Goal: Task Accomplishment & Management: Manage account settings

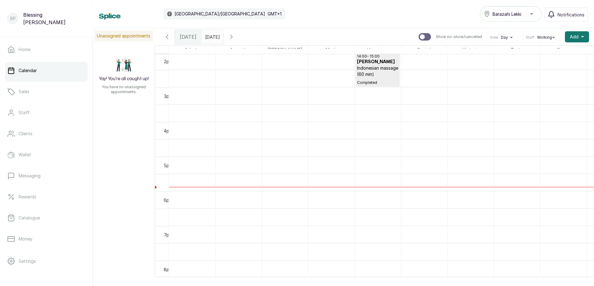
scroll to position [486, 0]
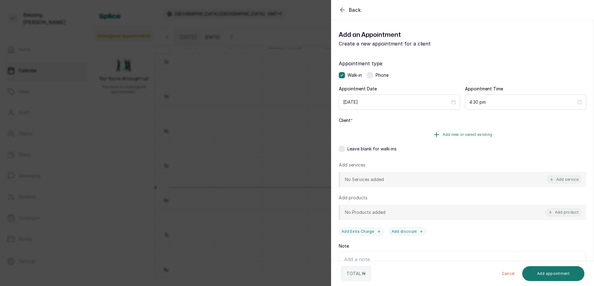
click at [436, 135] on icon "button" at bounding box center [436, 134] width 7 height 7
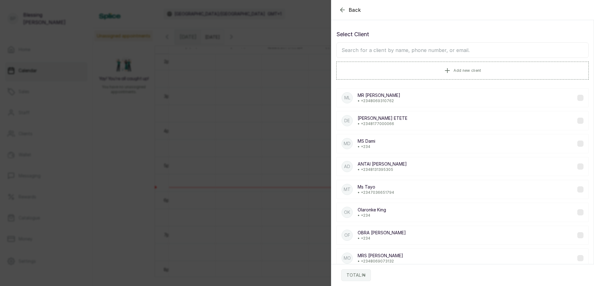
click at [379, 48] on input "text" at bounding box center [462, 49] width 252 height 15
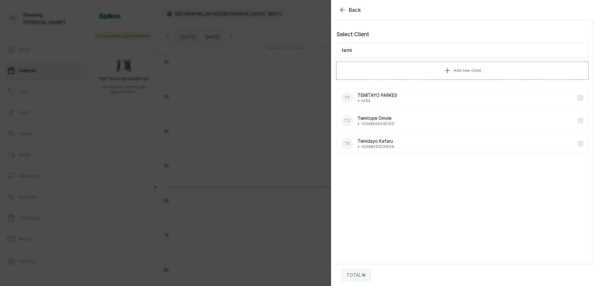
type input "temi"
click at [377, 98] on p "[PERSON_NAME]" at bounding box center [377, 95] width 40 height 6
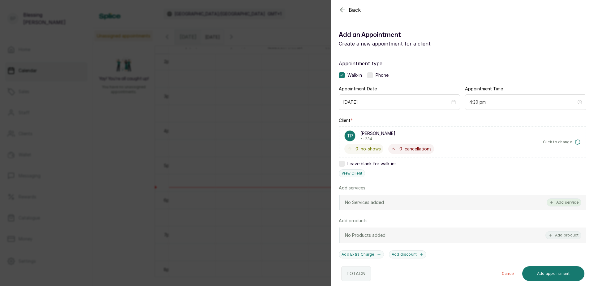
click at [559, 200] on button "Add service" at bounding box center [563, 202] width 35 height 8
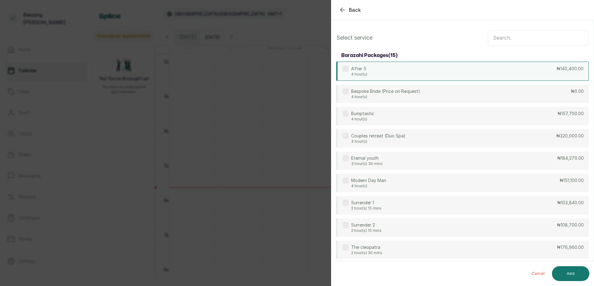
click at [517, 62] on div "After 5 4 hour(s) ₦140,400.00" at bounding box center [462, 71] width 252 height 19
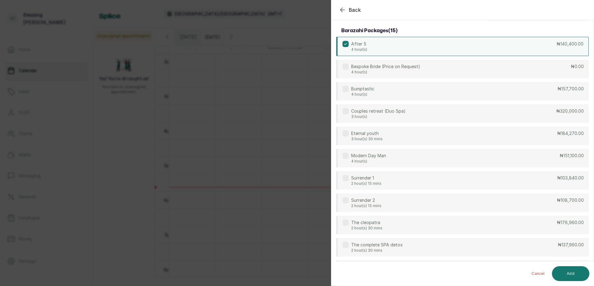
click at [507, 37] on div "After 5 4 hour(s) ₦140,400.00" at bounding box center [462, 46] width 252 height 19
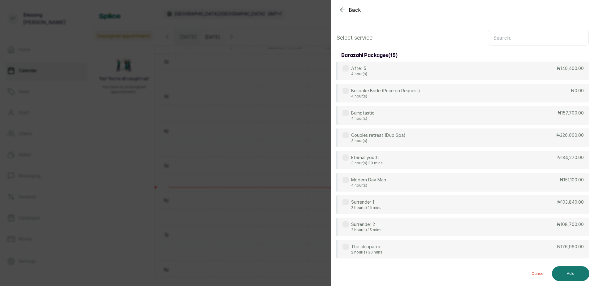
click at [497, 35] on input "text" at bounding box center [538, 37] width 101 height 15
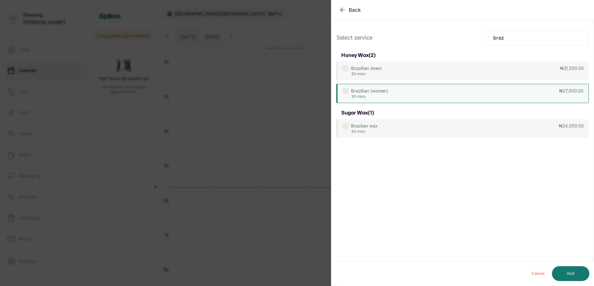
type input "braz"
click at [561, 96] on div "Brazillian (women) 30 mins ₦27,000.00" at bounding box center [462, 93] width 252 height 19
click at [575, 270] on button "Add" at bounding box center [570, 273] width 37 height 15
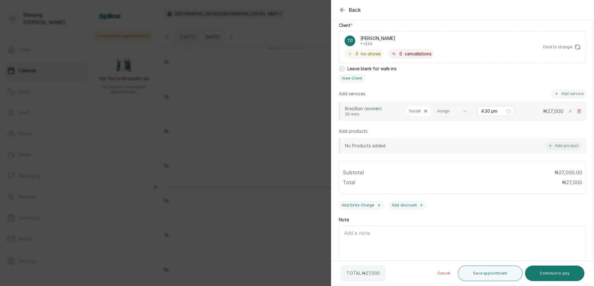
scroll to position [123, 0]
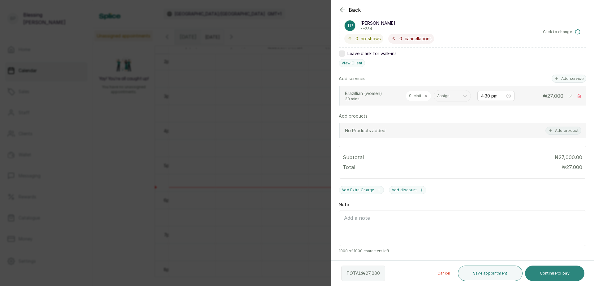
click at [556, 275] on button "Continue to pay" at bounding box center [555, 272] width 60 height 15
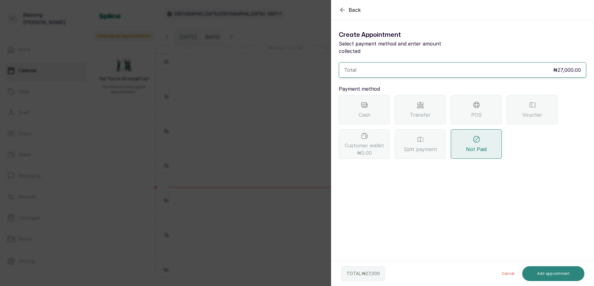
scroll to position [0, 0]
click at [488, 101] on div "POS" at bounding box center [475, 109] width 51 height 29
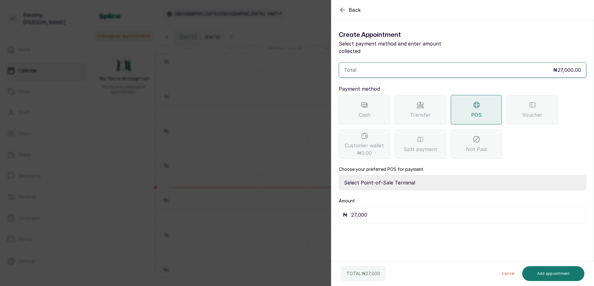
click at [381, 176] on select "Select Point-of-Sale Terminal [GEOGRAPHIC_DATA] POS Paystack-Titan Access POS A…" at bounding box center [462, 182] width 247 height 15
select select "4d1b21be-96f6-4525-8484-90dd038af117"
click at [339, 175] on select "Select Point-of-Sale Terminal [GEOGRAPHIC_DATA] POS Paystack-Titan Access POS A…" at bounding box center [462, 182] width 247 height 15
click at [562, 273] on button "Add appointment" at bounding box center [553, 273] width 62 height 15
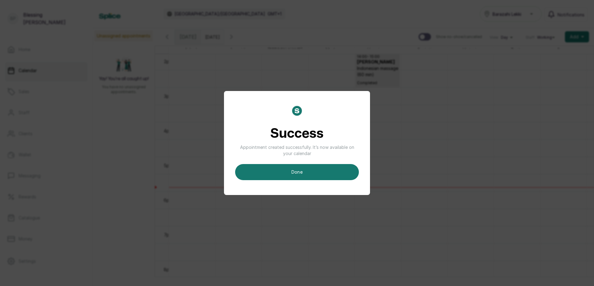
drag, startPoint x: 339, startPoint y: 171, endPoint x: 460, endPoint y: 164, distance: 121.4
click at [339, 171] on button "done" at bounding box center [297, 172] width 124 height 16
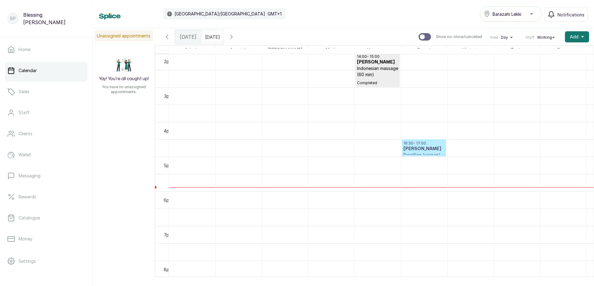
click at [424, 147] on h3 "[PERSON_NAME]" at bounding box center [423, 149] width 41 height 6
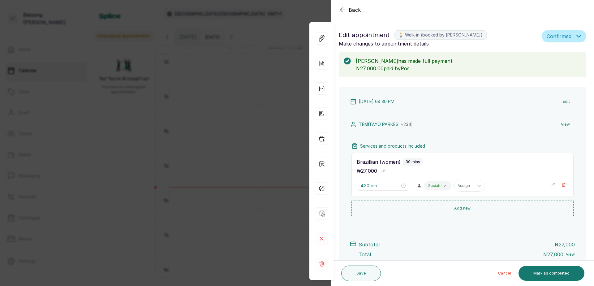
click at [540, 274] on button "Mark as completed" at bounding box center [551, 273] width 66 height 15
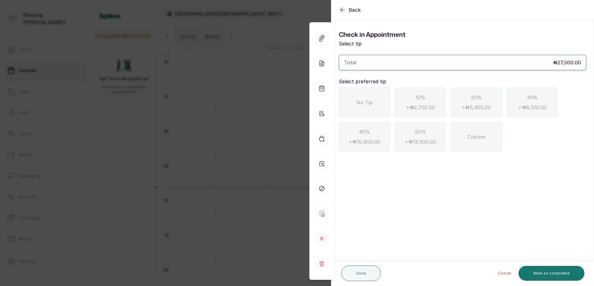
click at [359, 100] on span "No Tip" at bounding box center [364, 102] width 16 height 7
click at [555, 274] on button "Mark as completed" at bounding box center [551, 273] width 66 height 15
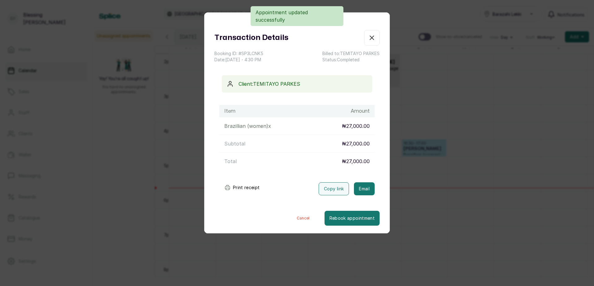
click at [249, 188] on button "Print receipt" at bounding box center [241, 187] width 45 height 12
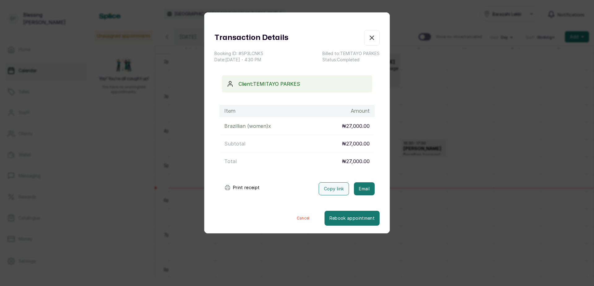
click at [370, 38] on icon "button" at bounding box center [372, 38] width 4 height 4
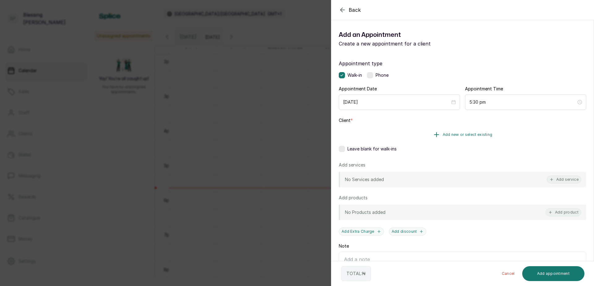
click at [452, 133] on span "Add new or select existing" at bounding box center [467, 134] width 50 height 5
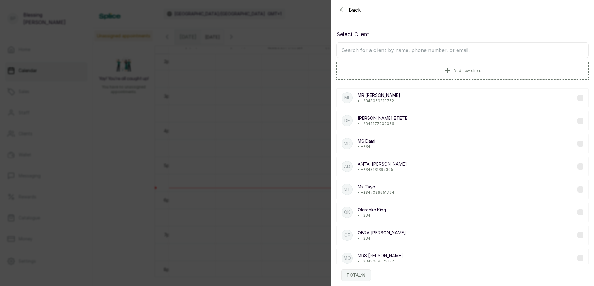
click at [367, 48] on input "text" at bounding box center [462, 49] width 252 height 15
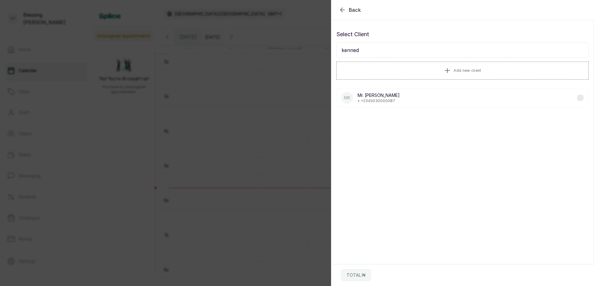
type input "kenned"
click at [380, 100] on p "• [PHONE_NUMBER]" at bounding box center [378, 100] width 42 height 5
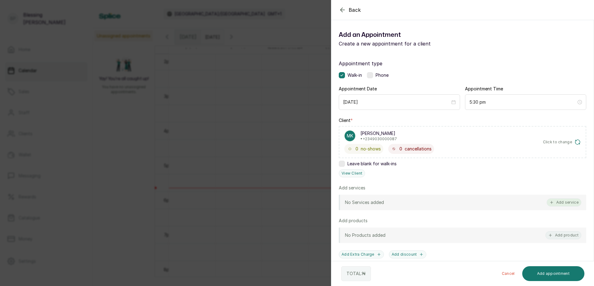
click at [557, 201] on button "Add service" at bounding box center [563, 202] width 35 height 8
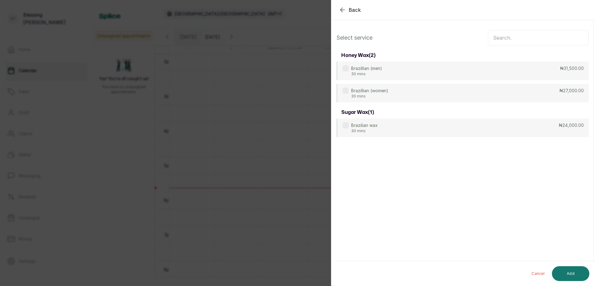
click at [494, 37] on input "text" at bounding box center [538, 37] width 101 height 15
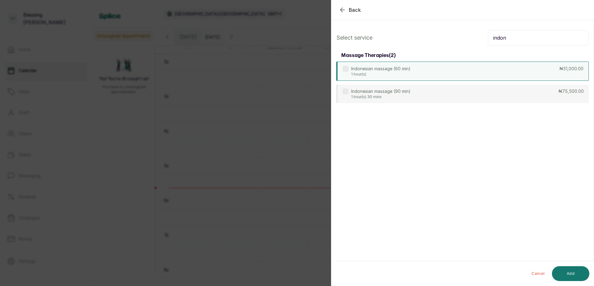
click at [557, 74] on div "Indonesian massage (60 min) 1 hour(s) ₦51,000.00" at bounding box center [462, 71] width 252 height 19
click at [511, 39] on input "indon" at bounding box center [538, 37] width 101 height 15
type input "i"
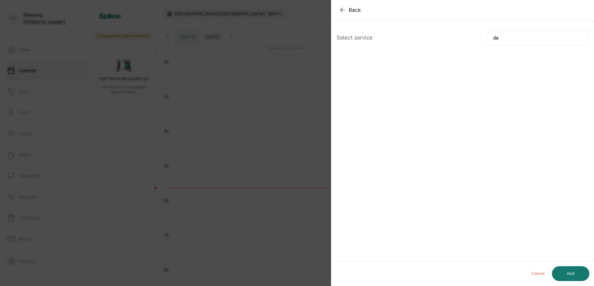
type input "d"
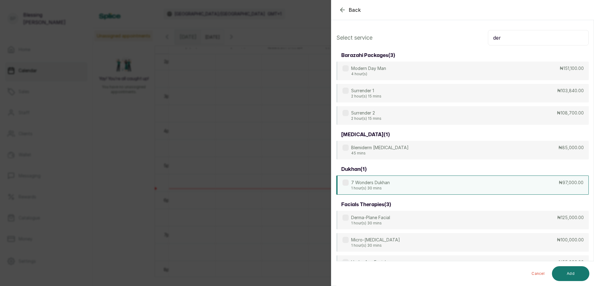
scroll to position [31, 0]
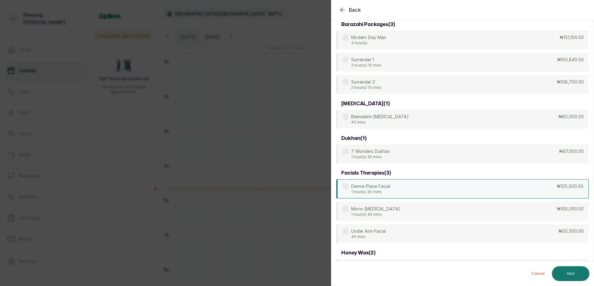
type input "der"
click at [395, 187] on div "Derma-Plane Facial 1 hour(s) 30 mins ₦125,000.00" at bounding box center [462, 188] width 252 height 19
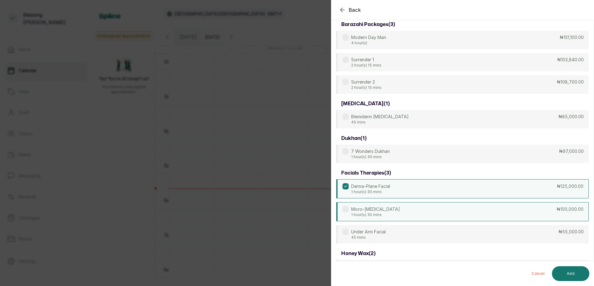
click at [384, 209] on p "Micro-[MEDICAL_DATA]" at bounding box center [375, 209] width 49 height 6
click at [344, 185] on icon at bounding box center [345, 186] width 3 height 3
click at [567, 270] on button "Add" at bounding box center [570, 273] width 37 height 15
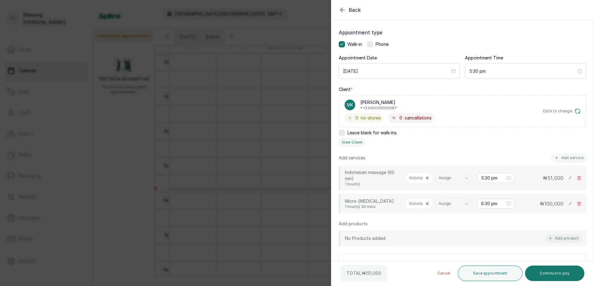
scroll to position [124, 0]
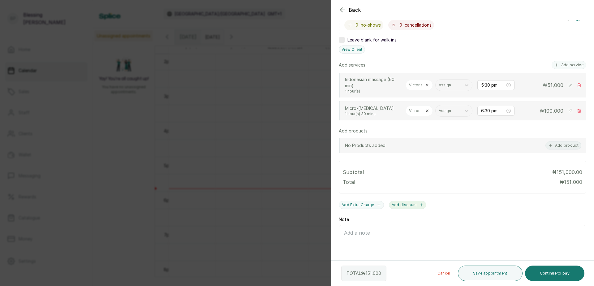
click at [406, 209] on button "Add discount" at bounding box center [408, 205] width 38 height 8
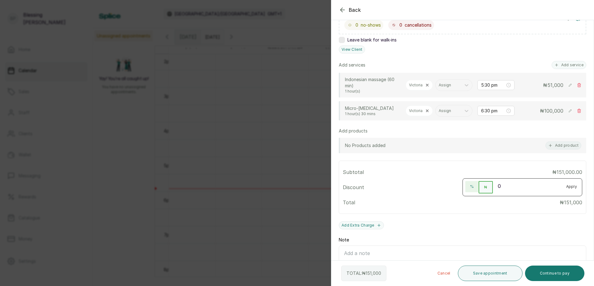
click at [468, 192] on button "%" at bounding box center [471, 186] width 13 height 11
click at [499, 191] on input "0" at bounding box center [527, 186] width 68 height 10
type input "05"
click at [567, 192] on button "Apply" at bounding box center [571, 186] width 21 height 11
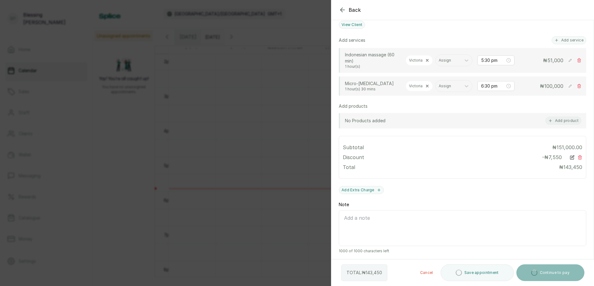
scroll to position [169, 0]
click at [556, 269] on button "Continue to pay" at bounding box center [555, 272] width 60 height 15
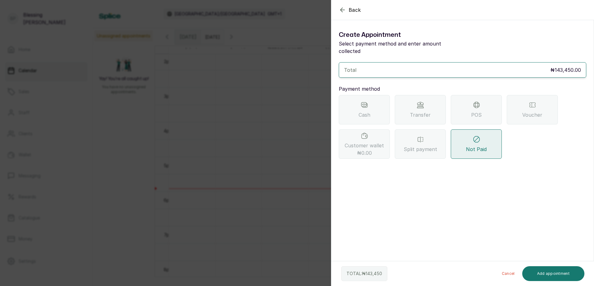
click at [483, 101] on div "POS" at bounding box center [475, 109] width 51 height 29
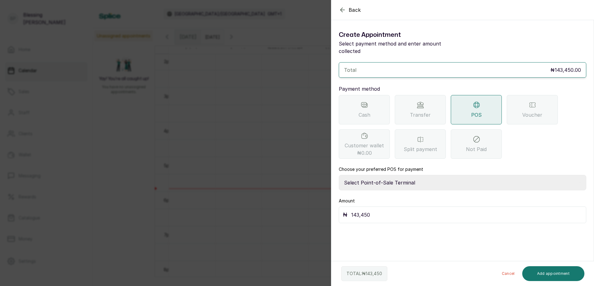
click at [385, 177] on select "Select Point-of-Sale Terminal [GEOGRAPHIC_DATA] POS Paystack-Titan Access POS A…" at bounding box center [462, 182] width 247 height 15
select select "167b6f8a-d5d1-4786-a93b-04c747e16f1a"
click at [339, 175] on select "Select Point-of-Sale Terminal [GEOGRAPHIC_DATA] POS Paystack-Titan Access POS A…" at bounding box center [462, 182] width 247 height 15
click at [550, 275] on button "Add appointment" at bounding box center [553, 273] width 62 height 15
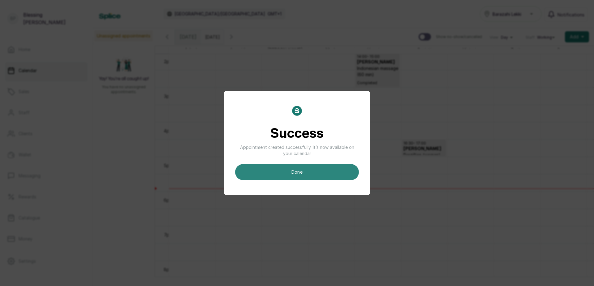
click at [336, 168] on button "done" at bounding box center [297, 172] width 124 height 16
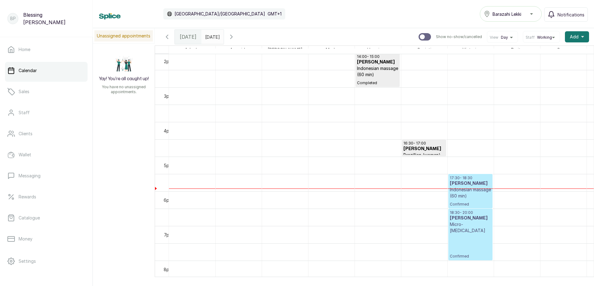
click at [468, 189] on p "Indonesian massage (60 min)" at bounding box center [470, 192] width 41 height 12
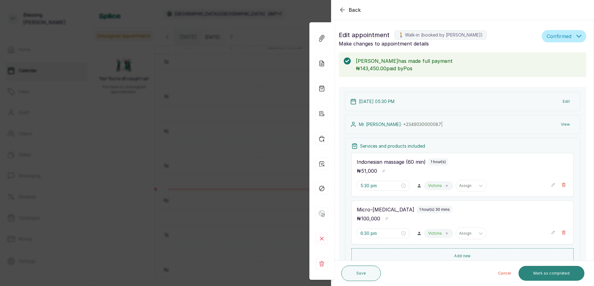
click at [539, 270] on button "Mark as completed" at bounding box center [551, 273] width 66 height 15
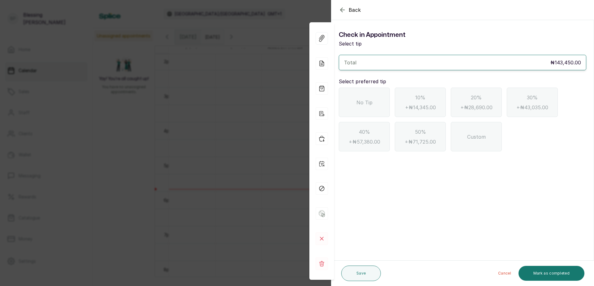
click at [353, 96] on div "No Tip" at bounding box center [364, 101] width 51 height 29
click at [556, 275] on button "Mark as completed" at bounding box center [551, 273] width 66 height 15
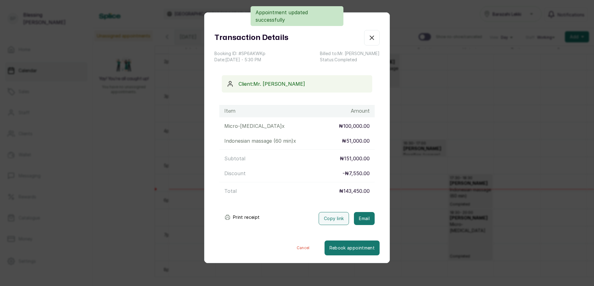
click at [257, 218] on button "Print receipt" at bounding box center [241, 217] width 45 height 12
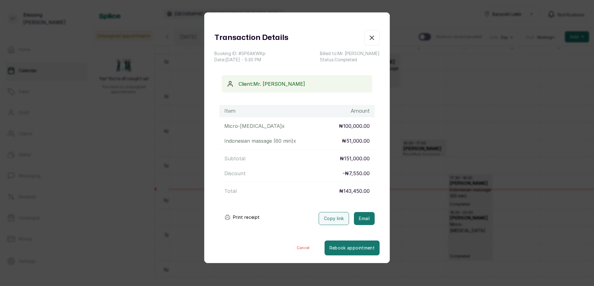
click at [364, 36] on button "Show no-show/cancelled" at bounding box center [371, 37] width 15 height 15
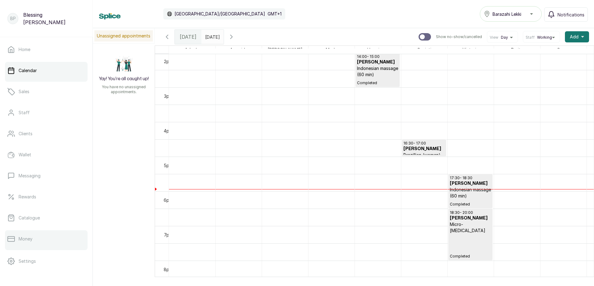
click at [26, 234] on link "Money" at bounding box center [46, 238] width 83 height 17
